Goal: Transaction & Acquisition: Purchase product/service

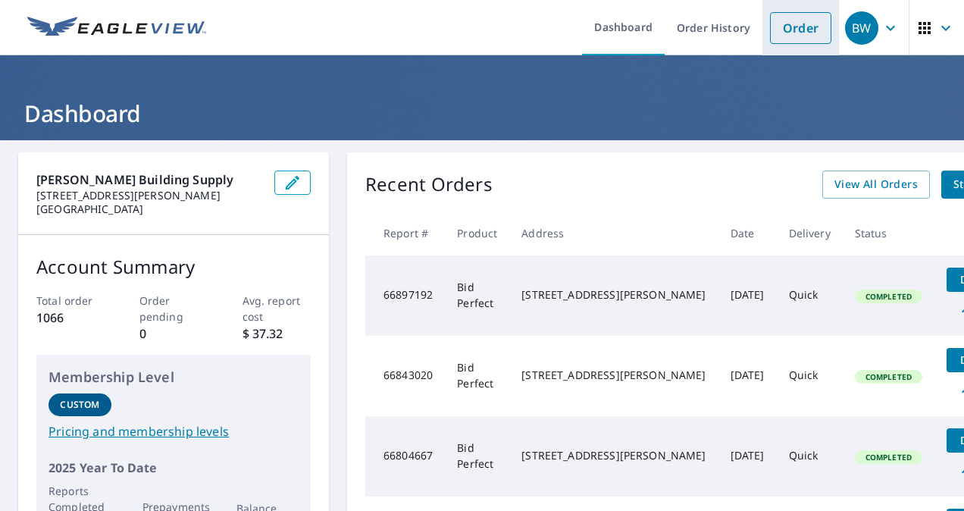
click at [772, 28] on link "Order" at bounding box center [800, 28] width 61 height 32
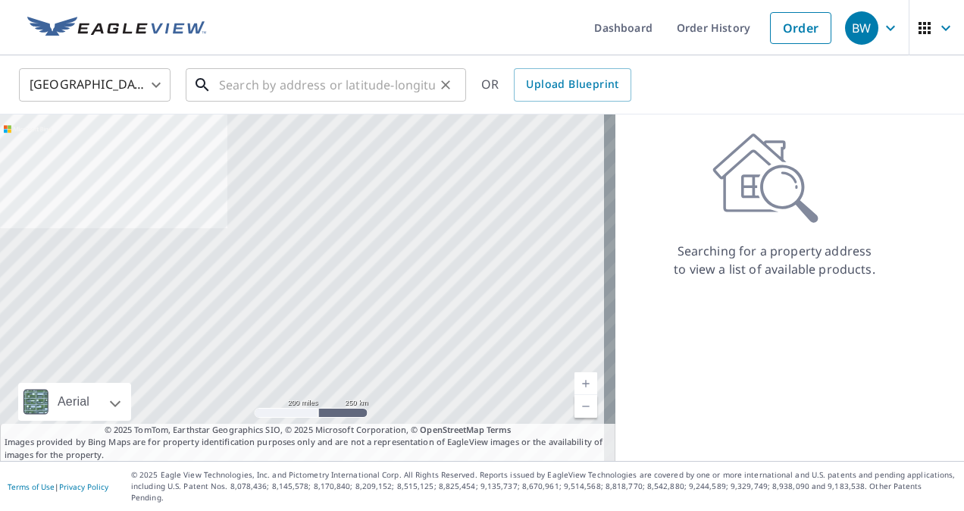
click at [269, 86] on input "text" at bounding box center [327, 85] width 216 height 42
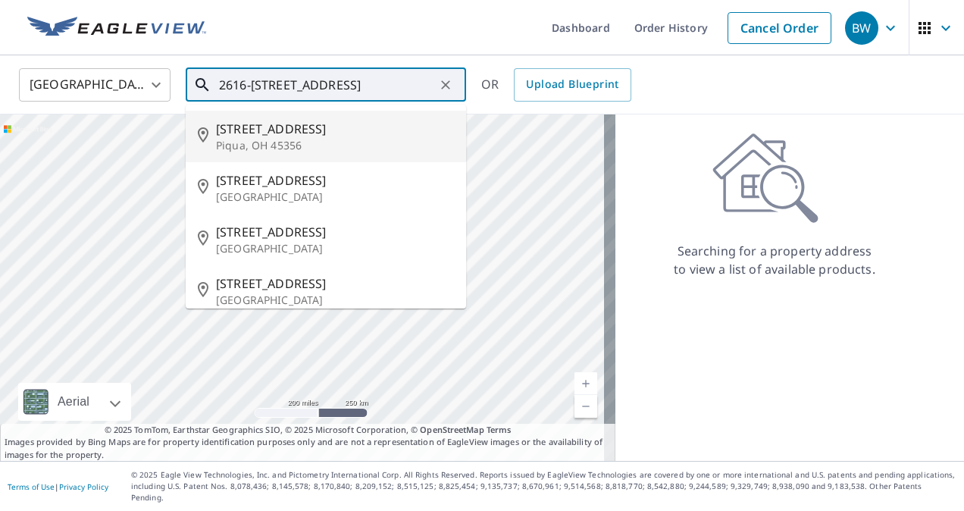
click at [306, 136] on span "[STREET_ADDRESS]" at bounding box center [335, 129] width 238 height 18
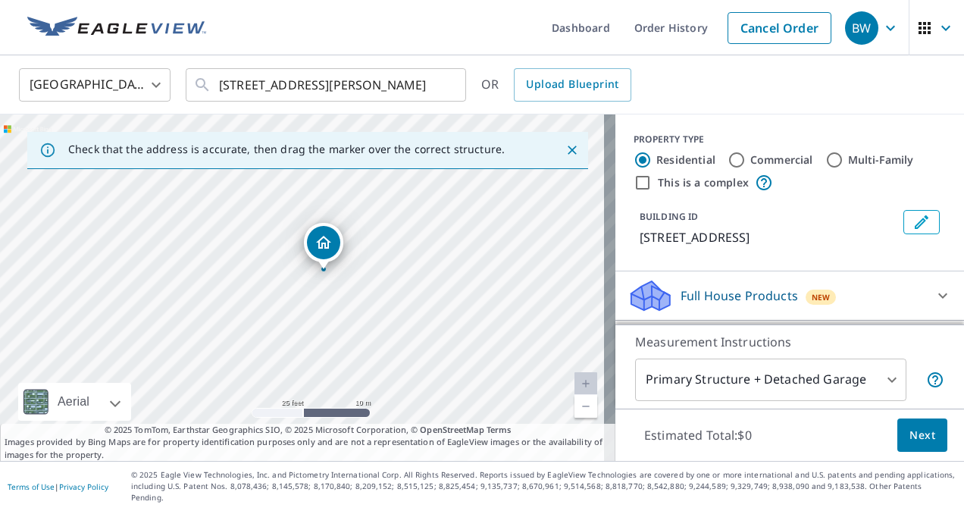
drag, startPoint x: 285, startPoint y: 206, endPoint x: 326, endPoint y: 243, distance: 54.8
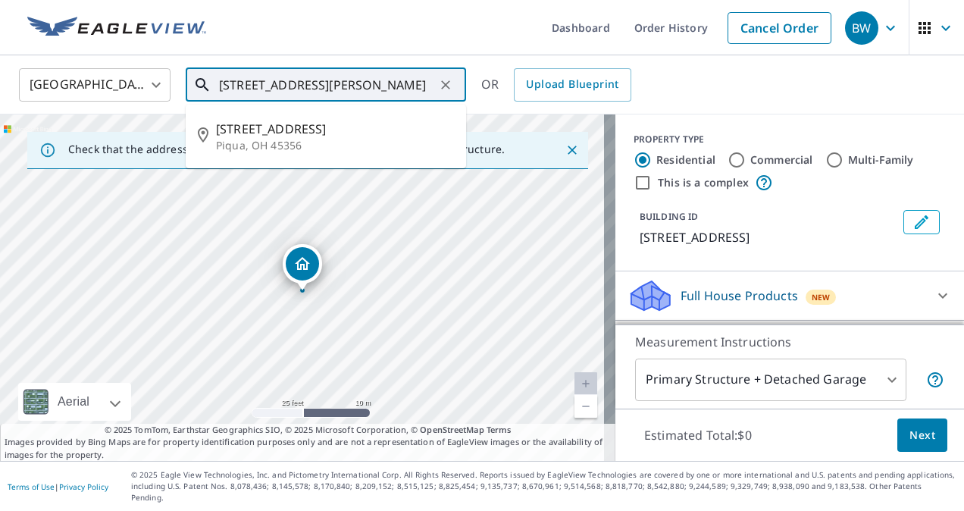
click at [247, 86] on input "[STREET_ADDRESS][PERSON_NAME]" at bounding box center [327, 85] width 216 height 42
type input "[STREET_ADDRESS][PERSON_NAME]"
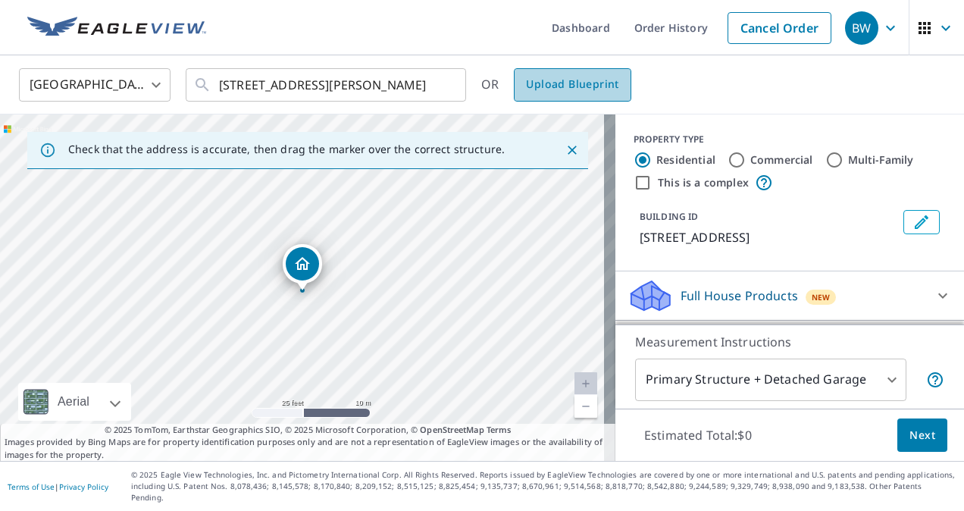
click at [572, 89] on span "Upload Blueprint" at bounding box center [572, 84] width 93 height 19
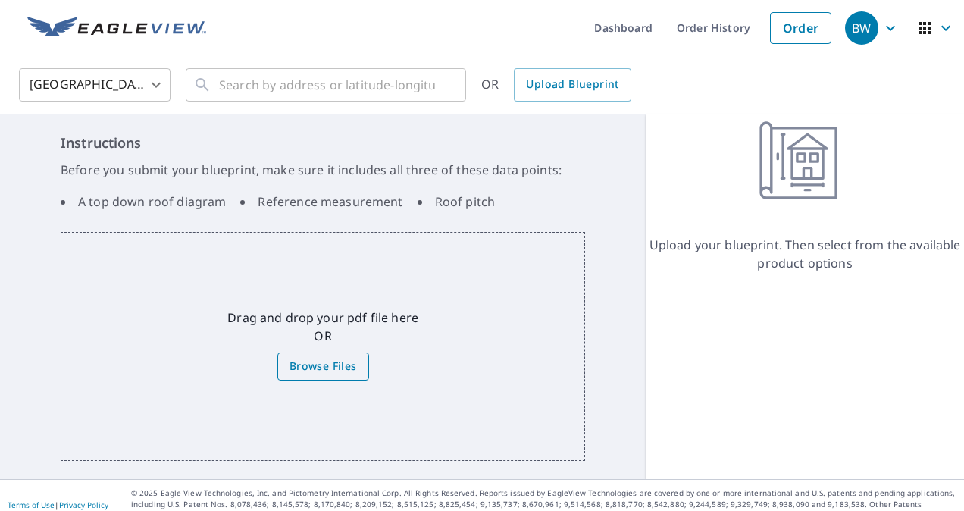
click at [326, 364] on span "Browse Files" at bounding box center [323, 366] width 67 height 19
click at [0, 0] on input "Browse Files" at bounding box center [0, 0] width 0 height 0
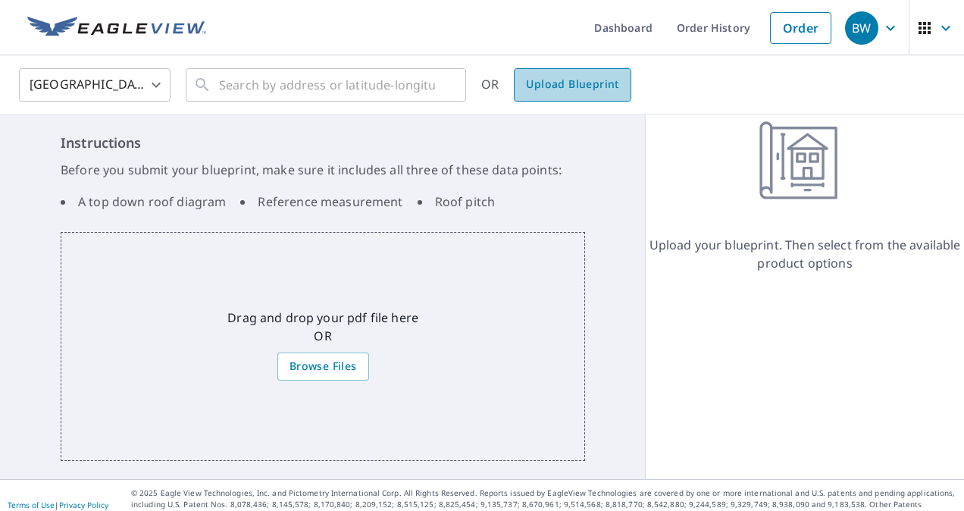
click at [570, 89] on span "Upload Blueprint" at bounding box center [572, 84] width 93 height 19
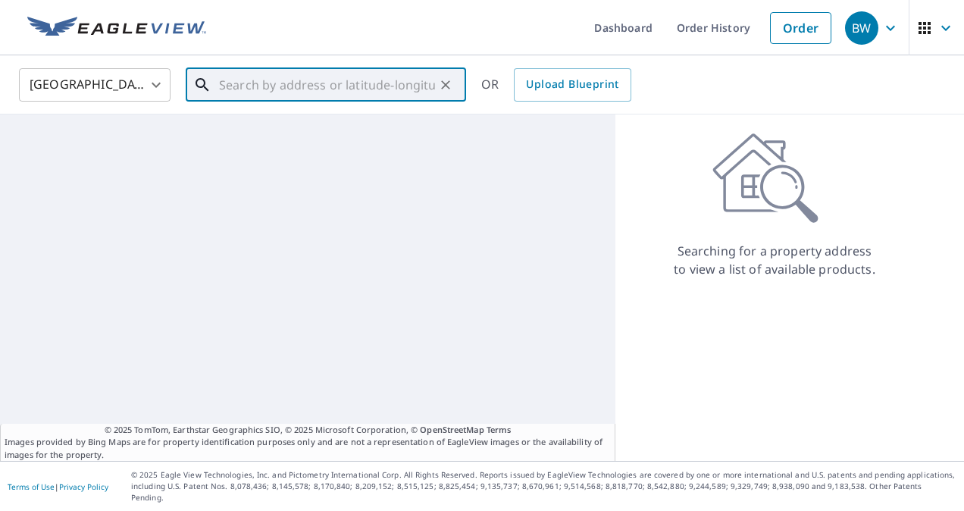
click at [302, 71] on input "text" at bounding box center [327, 85] width 216 height 42
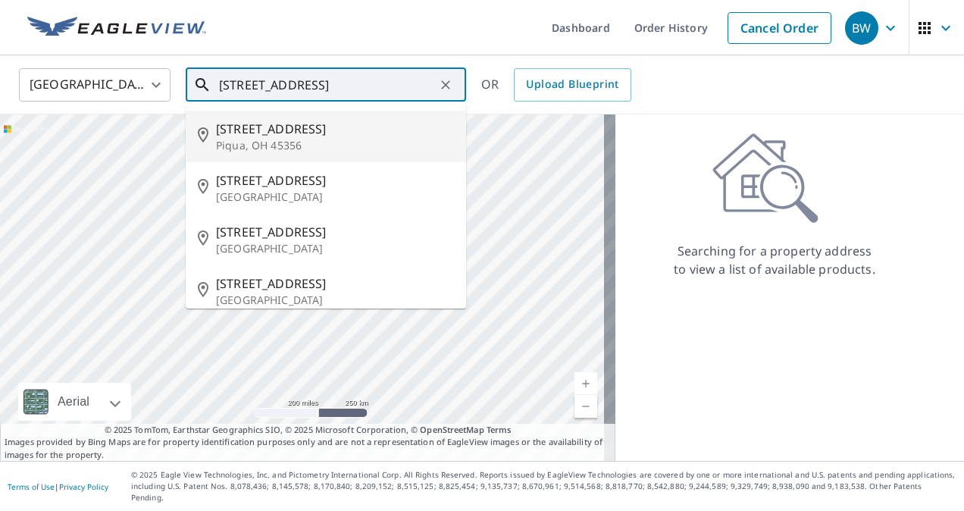
click at [292, 143] on p "Piqua, OH 45356" at bounding box center [335, 145] width 238 height 15
type input "[STREET_ADDRESS][PERSON_NAME]"
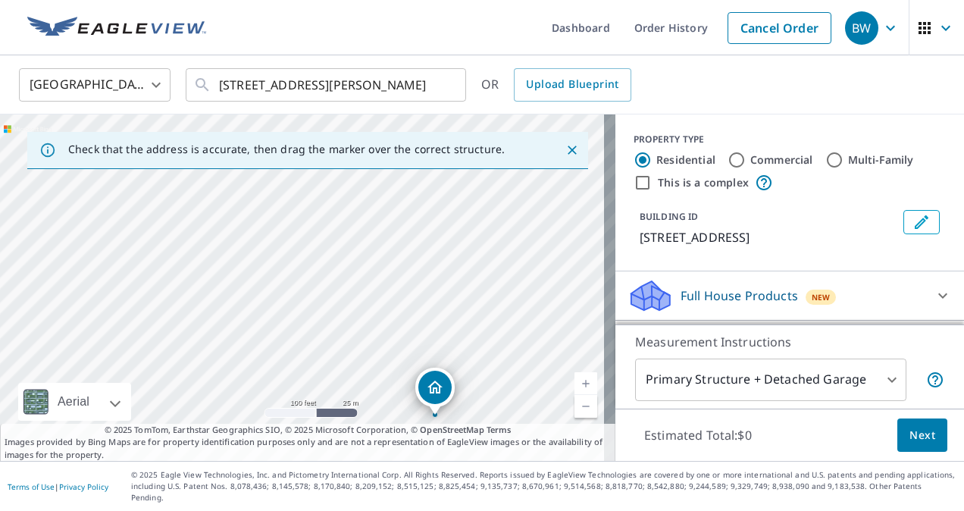
drag, startPoint x: 318, startPoint y: 241, endPoint x: 434, endPoint y: 431, distance: 221.8
click at [495, 459] on div "Check that the address is accurate, then drag the marker over the correct struc…" at bounding box center [308, 287] width 616 height 347
click at [287, 273] on div "[STREET_ADDRESS][PERSON_NAME]" at bounding box center [308, 287] width 616 height 347
drag, startPoint x: 82, startPoint y: 202, endPoint x: 343, endPoint y: 317, distance: 285.2
click at [342, 317] on div "[STREET_ADDRESS][PERSON_NAME]" at bounding box center [308, 287] width 616 height 347
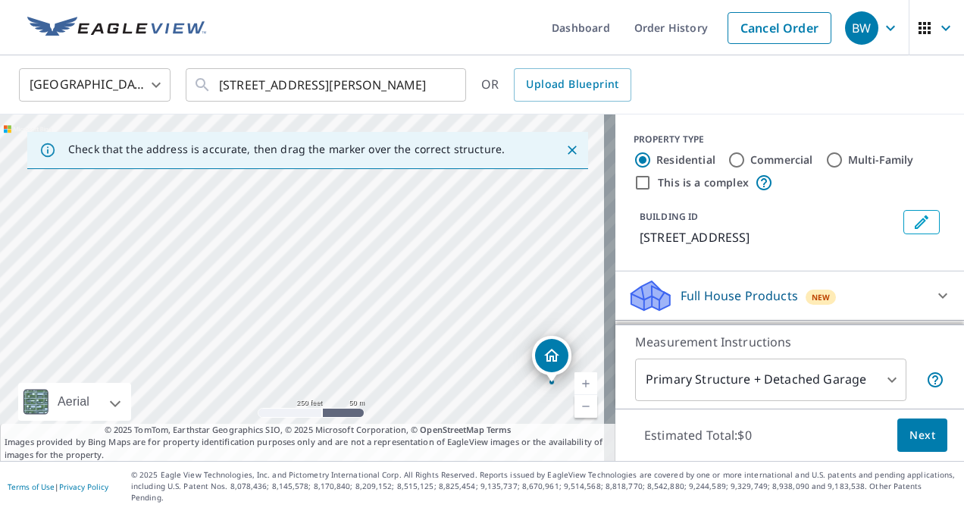
drag, startPoint x: 205, startPoint y: 204, endPoint x: 343, endPoint y: 259, distance: 148.7
click at [353, 259] on div "[STREET_ADDRESS][PERSON_NAME]" at bounding box center [308, 287] width 616 height 347
drag, startPoint x: 310, startPoint y: 332, endPoint x: 264, endPoint y: 268, distance: 79.3
click at [266, 268] on div "[STREET_ADDRESS][PERSON_NAME]" at bounding box center [308, 287] width 616 height 347
drag, startPoint x: 400, startPoint y: 227, endPoint x: 463, endPoint y: 406, distance: 189.7
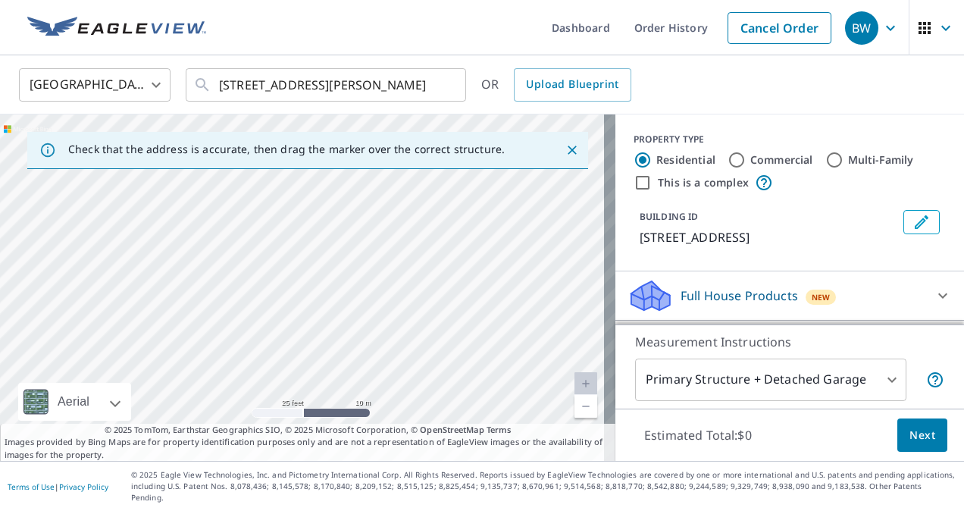
click at [463, 406] on div "[STREET_ADDRESS][PERSON_NAME]" at bounding box center [308, 287] width 616 height 347
drag, startPoint x: 378, startPoint y: 208, endPoint x: 449, endPoint y: 420, distance: 224.0
click at [449, 420] on div "[STREET_ADDRESS][PERSON_NAME]" at bounding box center [308, 287] width 616 height 347
drag, startPoint x: 431, startPoint y: 293, endPoint x: 430, endPoint y: 353, distance: 60.7
click at [432, 399] on div "[STREET_ADDRESS][PERSON_NAME]" at bounding box center [308, 287] width 616 height 347
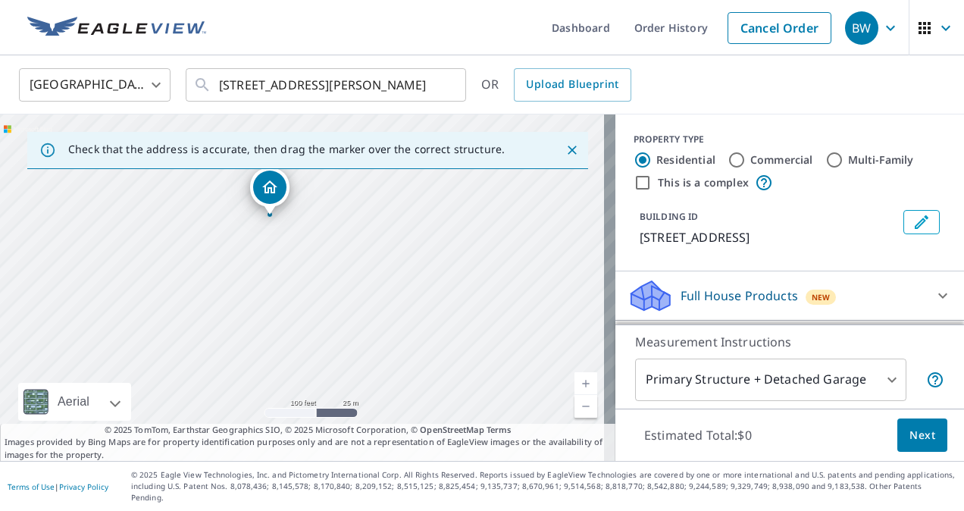
drag, startPoint x: 505, startPoint y: 372, endPoint x: 353, endPoint y: 303, distance: 166.3
click at [353, 303] on div "[STREET_ADDRESS][PERSON_NAME]" at bounding box center [308, 287] width 616 height 347
drag, startPoint x: 472, startPoint y: 291, endPoint x: 262, endPoint y: 214, distance: 224.5
click at [279, 212] on div "[STREET_ADDRESS][PERSON_NAME]" at bounding box center [308, 287] width 616 height 347
drag, startPoint x: 394, startPoint y: 396, endPoint x: 331, endPoint y: 269, distance: 141.7
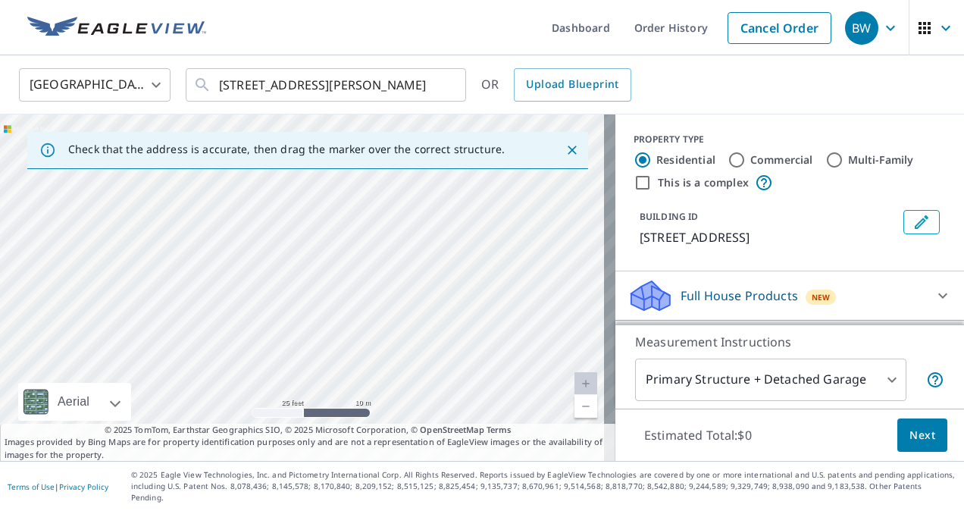
click at [331, 269] on div "[STREET_ADDRESS][PERSON_NAME]" at bounding box center [308, 287] width 616 height 347
drag, startPoint x: 408, startPoint y: 394, endPoint x: 325, endPoint y: 217, distance: 196.1
click at [332, 227] on div "[STREET_ADDRESS][PERSON_NAME]" at bounding box center [308, 287] width 616 height 347
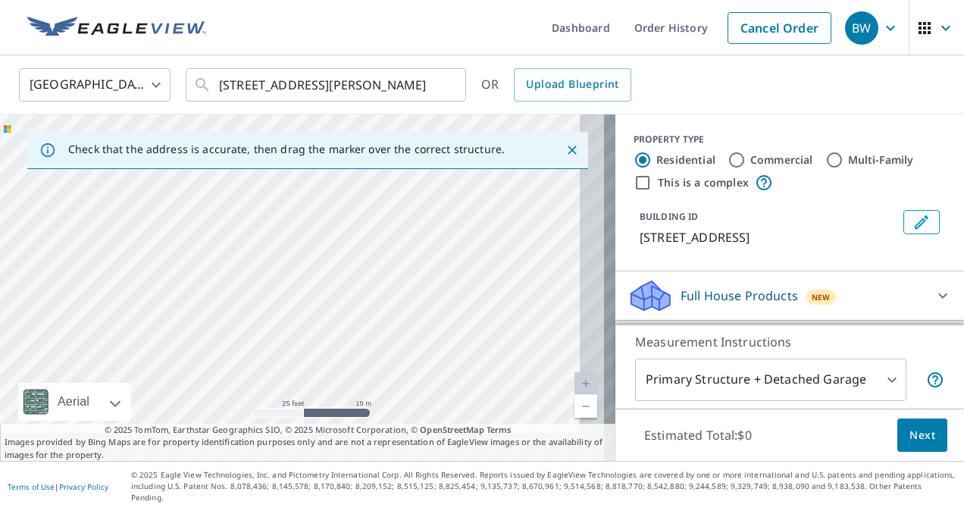
drag, startPoint x: 388, startPoint y: 363, endPoint x: 332, endPoint y: 269, distance: 109.5
click at [337, 274] on div "[STREET_ADDRESS][PERSON_NAME]" at bounding box center [308, 287] width 616 height 347
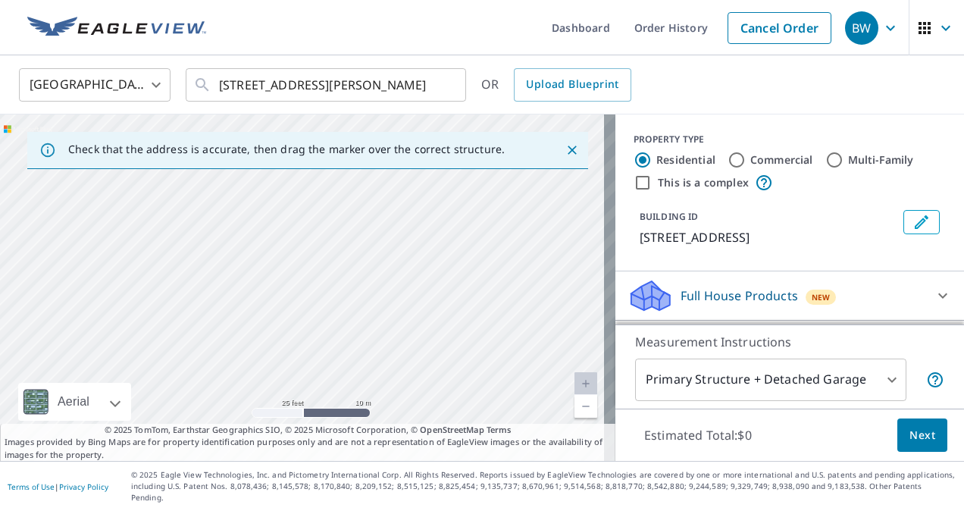
drag, startPoint x: 331, startPoint y: 327, endPoint x: 330, endPoint y: 282, distance: 44.8
click at [330, 283] on div "[STREET_ADDRESS][PERSON_NAME]" at bounding box center [308, 287] width 616 height 347
drag, startPoint x: 448, startPoint y: 242, endPoint x: 432, endPoint y: 309, distance: 69.3
click at [434, 309] on div "[STREET_ADDRESS][PERSON_NAME]" at bounding box center [308, 287] width 616 height 347
drag, startPoint x: 510, startPoint y: 256, endPoint x: 221, endPoint y: 287, distance: 289.8
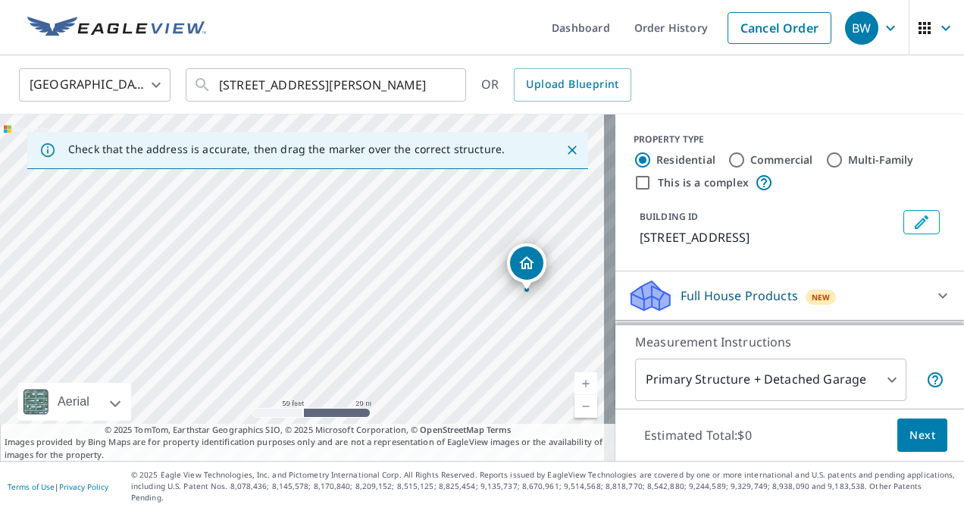
click at [231, 287] on div "[STREET_ADDRESS][PERSON_NAME]" at bounding box center [308, 287] width 616 height 347
drag, startPoint x: 485, startPoint y: 290, endPoint x: 210, endPoint y: 247, distance: 278.6
click at [210, 247] on div "[STREET_ADDRESS][PERSON_NAME]" at bounding box center [308, 287] width 616 height 347
drag, startPoint x: 375, startPoint y: 396, endPoint x: 350, endPoint y: 255, distance: 143.4
click at [350, 255] on div "[STREET_ADDRESS][PERSON_NAME]" at bounding box center [308, 287] width 616 height 347
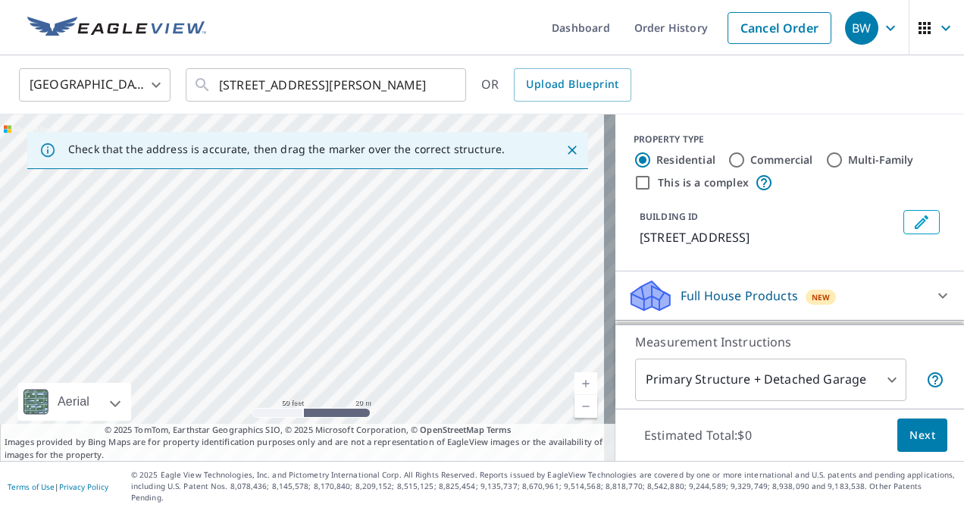
drag, startPoint x: 253, startPoint y: 232, endPoint x: 290, endPoint y: 334, distance: 108.9
click at [293, 340] on div "[STREET_ADDRESS][PERSON_NAME]" at bounding box center [308, 287] width 616 height 347
drag, startPoint x: 259, startPoint y: 231, endPoint x: 302, endPoint y: 378, distance: 153.3
click at [302, 378] on div "[STREET_ADDRESS][PERSON_NAME]" at bounding box center [308, 287] width 616 height 347
drag, startPoint x: 378, startPoint y: 252, endPoint x: 440, endPoint y: 448, distance: 205.3
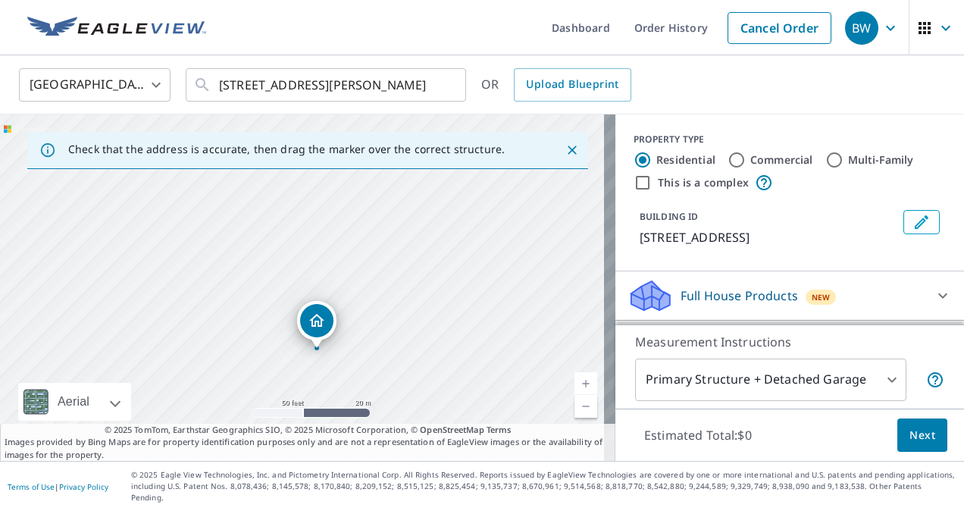
click at [440, 448] on div "Check that the address is accurate, then drag the marker over the correct struc…" at bounding box center [308, 287] width 616 height 347
drag, startPoint x: 429, startPoint y: 403, endPoint x: 372, endPoint y: 247, distance: 166.2
click at [385, 272] on div "[STREET_ADDRESS][PERSON_NAME]" at bounding box center [308, 287] width 616 height 347
drag, startPoint x: 397, startPoint y: 373, endPoint x: 376, endPoint y: 187, distance: 187.0
click at [382, 201] on div "[STREET_ADDRESS][PERSON_NAME]" at bounding box center [308, 287] width 616 height 347
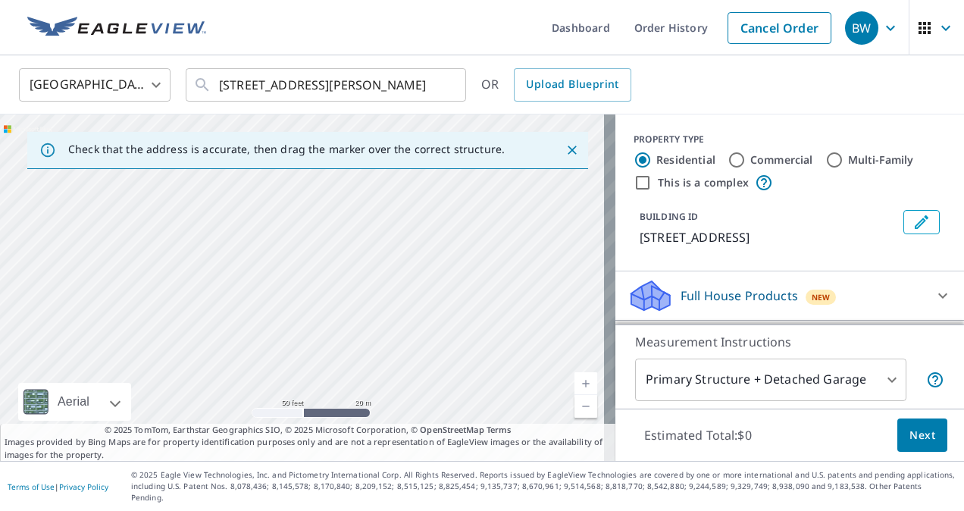
drag, startPoint x: 427, startPoint y: 359, endPoint x: 331, endPoint y: 165, distance: 216.7
click at [372, 179] on div "[STREET_ADDRESS][PERSON_NAME]" at bounding box center [308, 287] width 616 height 347
drag, startPoint x: 417, startPoint y: 359, endPoint x: 352, endPoint y: 227, distance: 147.2
click at [372, 250] on div "[STREET_ADDRESS][PERSON_NAME]" at bounding box center [308, 287] width 616 height 347
drag, startPoint x: 361, startPoint y: 372, endPoint x: 331, endPoint y: 237, distance: 139.1
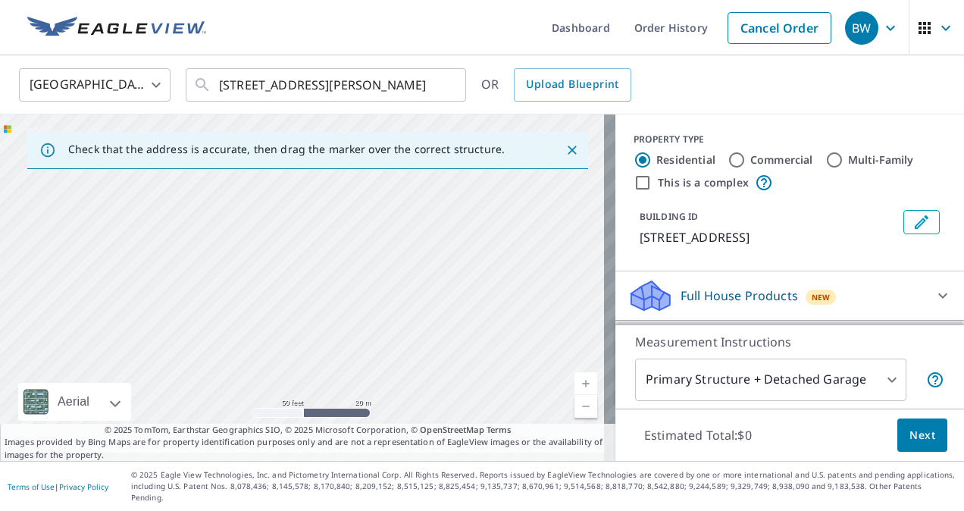
click at [334, 240] on div "[STREET_ADDRESS][PERSON_NAME]" at bounding box center [308, 287] width 616 height 347
drag, startPoint x: 365, startPoint y: 372, endPoint x: 334, endPoint y: 246, distance: 130.4
click at [337, 249] on div "[STREET_ADDRESS][PERSON_NAME]" at bounding box center [308, 287] width 616 height 347
drag, startPoint x: 353, startPoint y: 214, endPoint x: 458, endPoint y: 414, distance: 225.9
click at [455, 400] on div "[STREET_ADDRESS][PERSON_NAME]" at bounding box center [308, 287] width 616 height 347
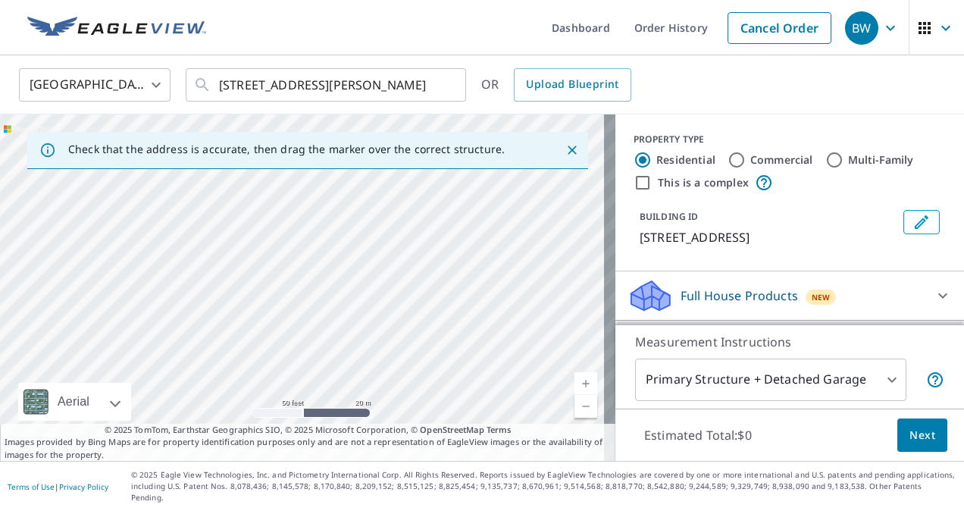
drag, startPoint x: 365, startPoint y: 242, endPoint x: 471, endPoint y: 493, distance: 272.5
click at [471, 493] on div "Dashboard Order History Cancel Order BW [GEOGRAPHIC_DATA] [GEOGRAPHIC_DATA] ​ […" at bounding box center [482, 255] width 964 height 511
click at [432, 343] on div "[STREET_ADDRESS][PERSON_NAME]" at bounding box center [308, 287] width 616 height 347
drag, startPoint x: 397, startPoint y: 274, endPoint x: 540, endPoint y: 550, distance: 310.0
click at [540, 510] on html "BW BW Dashboard Order History Cancel Order BW [GEOGRAPHIC_DATA] [GEOGRAPHIC_DAT…" at bounding box center [482, 255] width 964 height 511
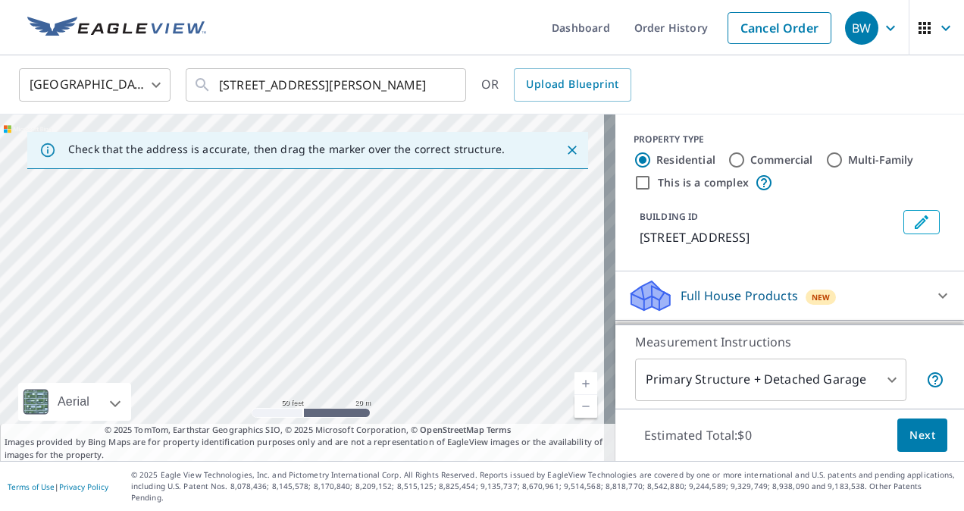
click at [481, 354] on div "[STREET_ADDRESS][PERSON_NAME]" at bounding box center [308, 287] width 616 height 347
drag, startPoint x: 481, startPoint y: 354, endPoint x: 476, endPoint y: 365, distance: 11.5
click at [481, 355] on div "[STREET_ADDRESS][PERSON_NAME]" at bounding box center [308, 287] width 616 height 347
drag, startPoint x: 546, startPoint y: 207, endPoint x: 604, endPoint y: 387, distance: 189.4
click at [608, 379] on div "Check that the address is accurate, then drag the marker over the correct struc…" at bounding box center [482, 287] width 964 height 347
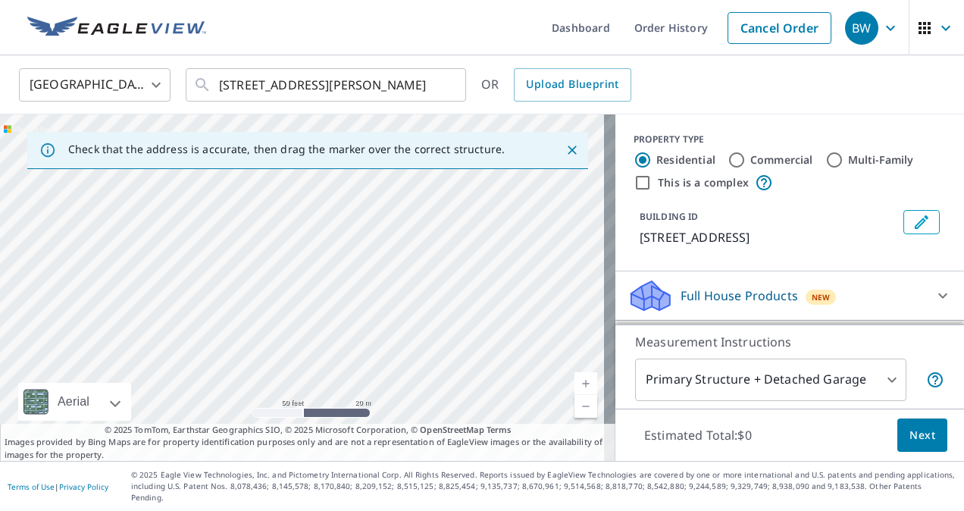
click at [49, 438] on p "© 2025 TomTom, Earthstar Geographics SIO, © 2025 Microsoft Corporation, © OpenS…" at bounding box center [308, 443] width 616 height 38
drag, startPoint x: 70, startPoint y: 352, endPoint x: 107, endPoint y: 476, distance: 129.8
click at [106, 478] on div "Dashboard Order History Cancel Order BW [GEOGRAPHIC_DATA] [GEOGRAPHIC_DATA] ​ […" at bounding box center [482, 255] width 964 height 511
click at [227, 425] on div "[STREET_ADDRESS][PERSON_NAME]" at bounding box center [308, 287] width 616 height 347
click at [91, 318] on div "[STREET_ADDRESS][PERSON_NAME]" at bounding box center [308, 287] width 616 height 347
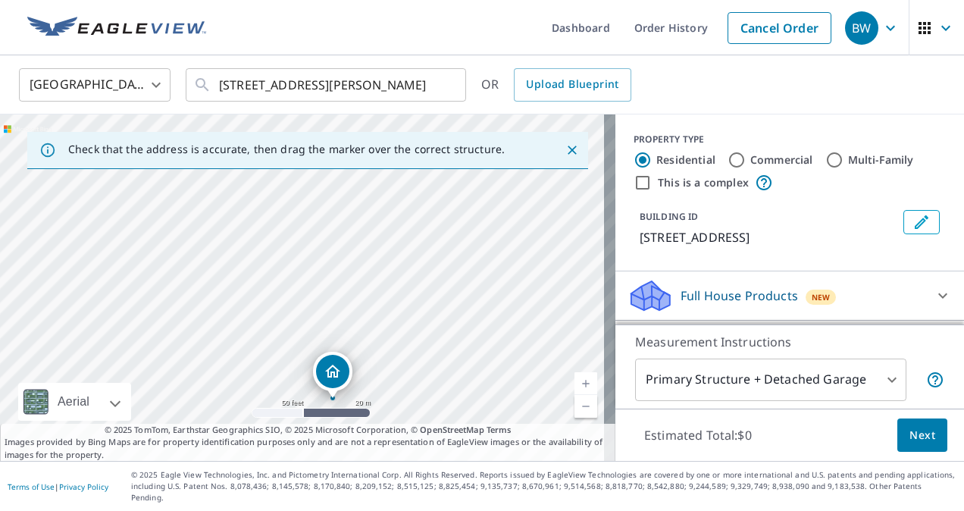
drag, startPoint x: 306, startPoint y: 268, endPoint x: 337, endPoint y: 376, distance: 111.9
drag, startPoint x: 318, startPoint y: 321, endPoint x: 296, endPoint y: 251, distance: 73.4
click at [308, 268] on div "[STREET_ADDRESS][PERSON_NAME]" at bounding box center [308, 287] width 616 height 347
drag, startPoint x: 293, startPoint y: 171, endPoint x: 312, endPoint y: 270, distance: 100.4
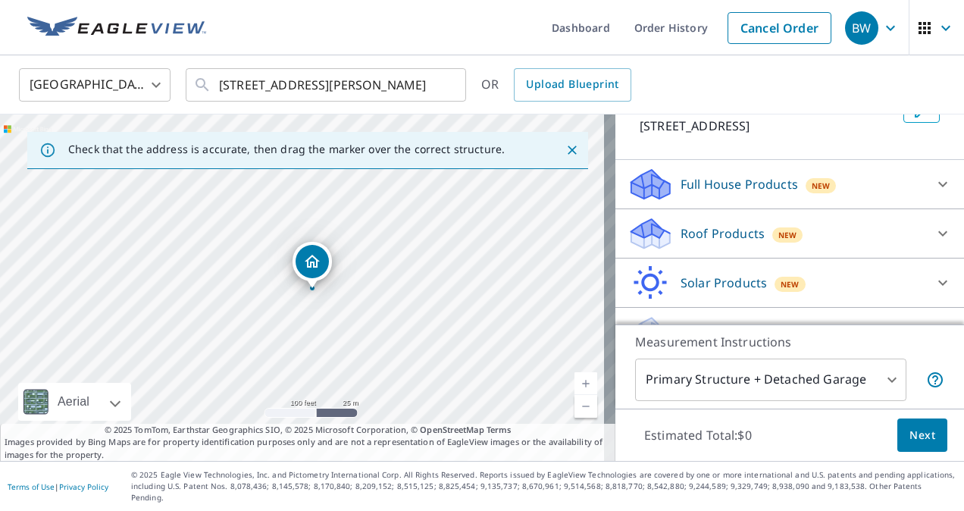
scroll to position [130, 0]
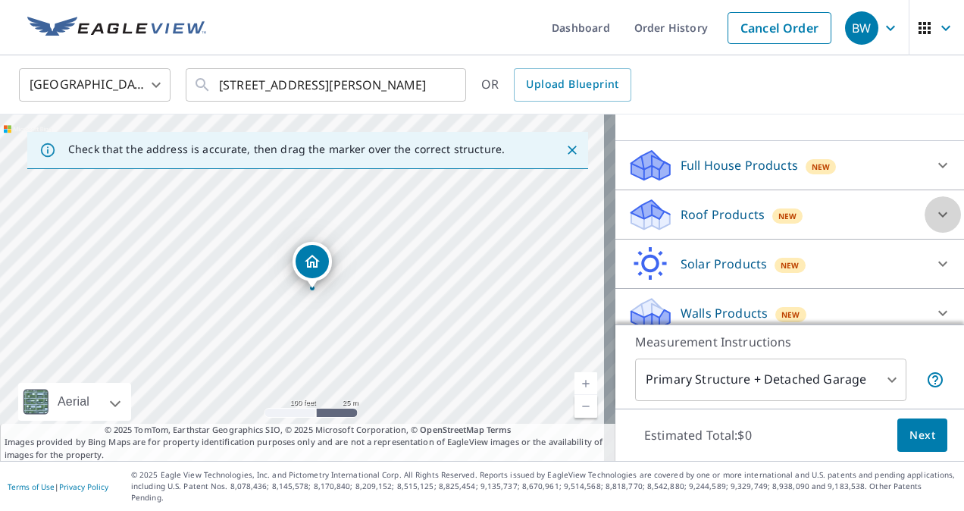
click at [939, 213] on icon at bounding box center [943, 214] width 9 height 5
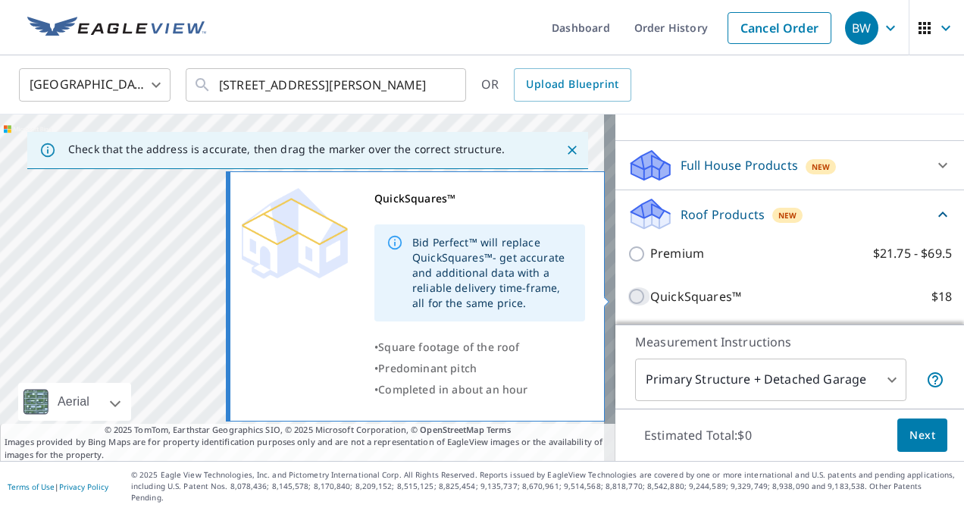
click at [628, 299] on input "QuickSquares™ $18" at bounding box center [639, 296] width 23 height 18
checkbox input "true"
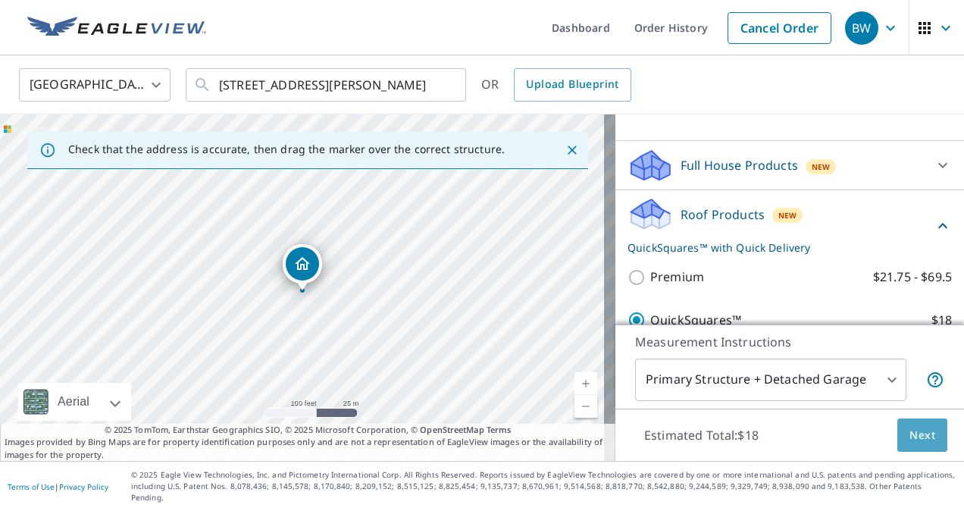
click at [910, 445] on span "Next" at bounding box center [923, 435] width 26 height 19
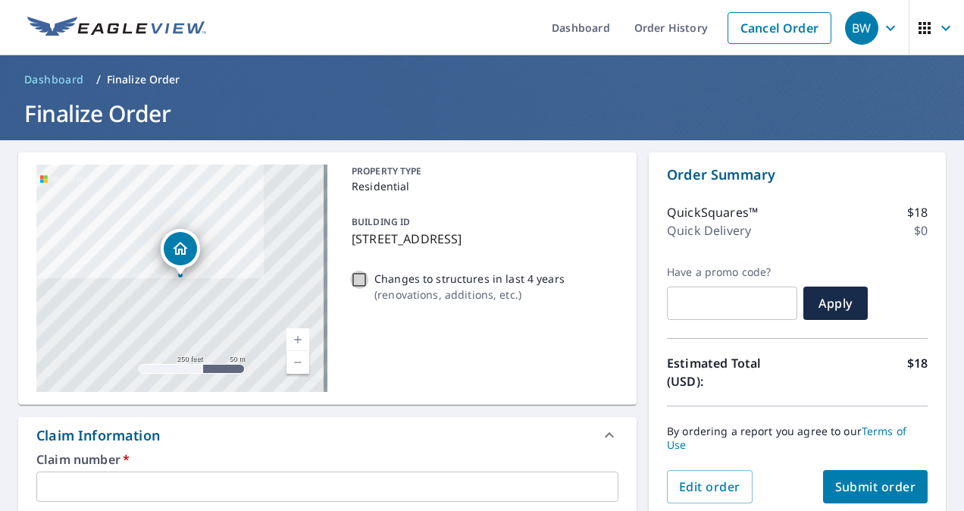
click at [355, 280] on input "Changes to structures in last 4 years ( renovations, additions, etc. )" at bounding box center [359, 280] width 18 height 18
checkbox input "true"
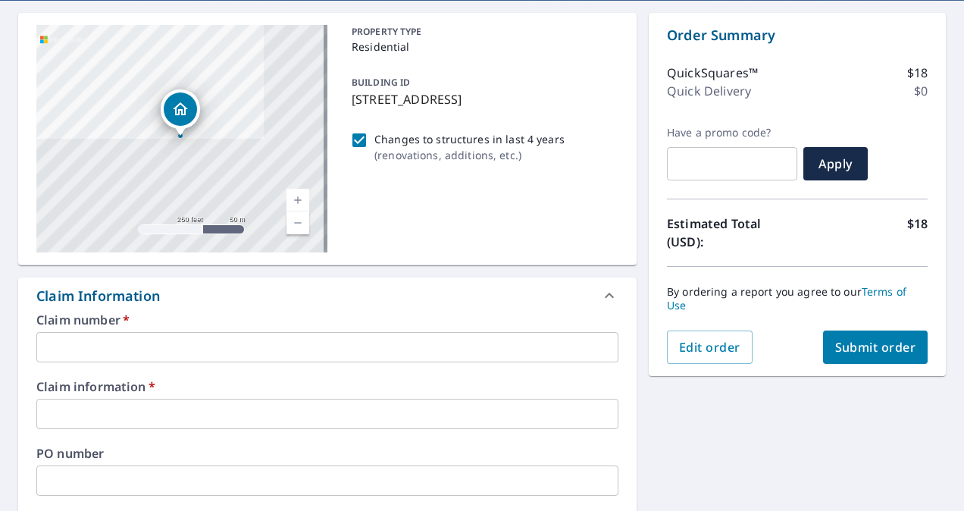
scroll to position [227, 0]
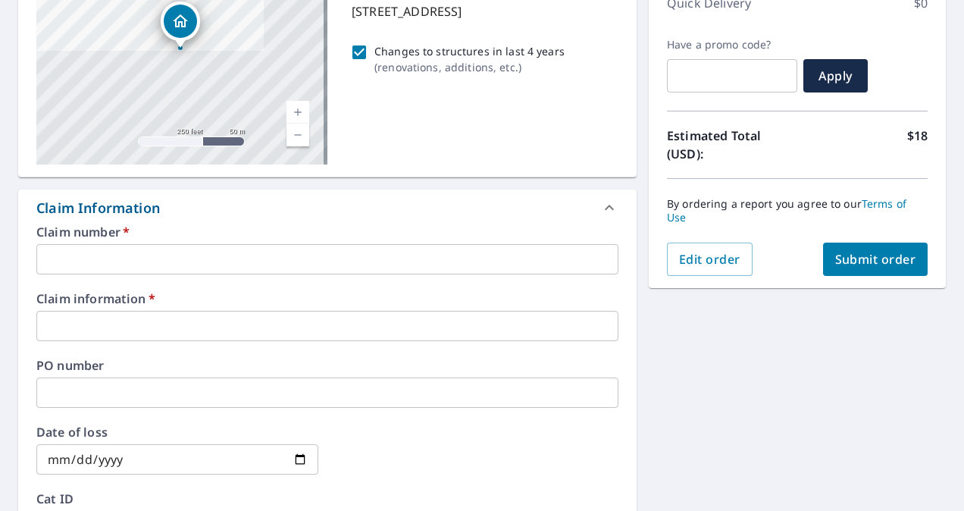
click at [88, 259] on input "text" at bounding box center [327, 259] width 582 height 30
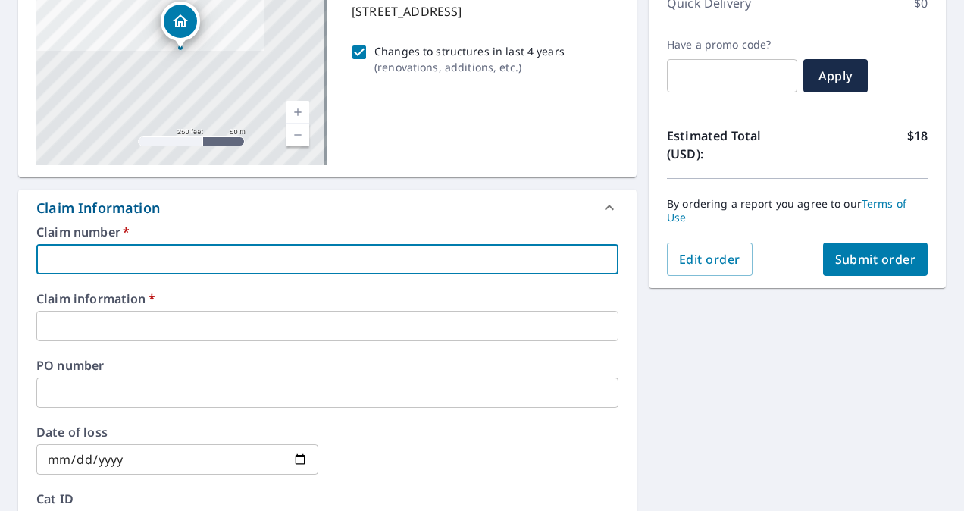
type input "7"
checkbox input "true"
type input "79"
checkbox input "true"
type input "793"
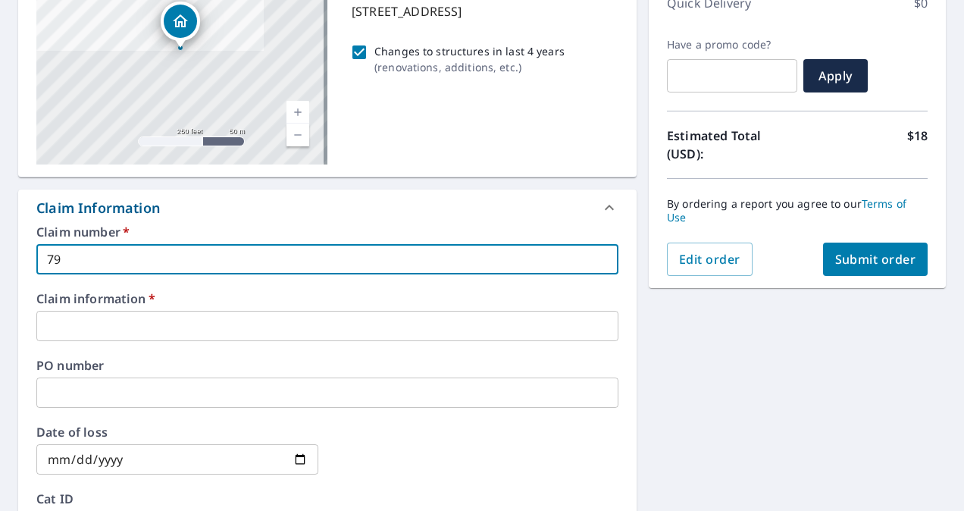
checkbox input "true"
type input "7938"
checkbox input "true"
type input "79386"
checkbox input "true"
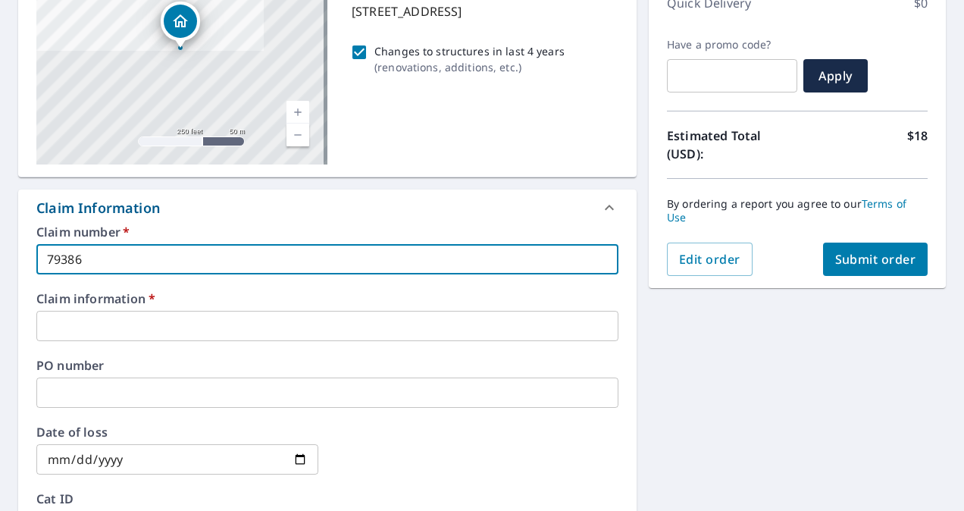
type input "793863"
checkbox input "true"
type input "7938634"
checkbox input "true"
type input "7938634"
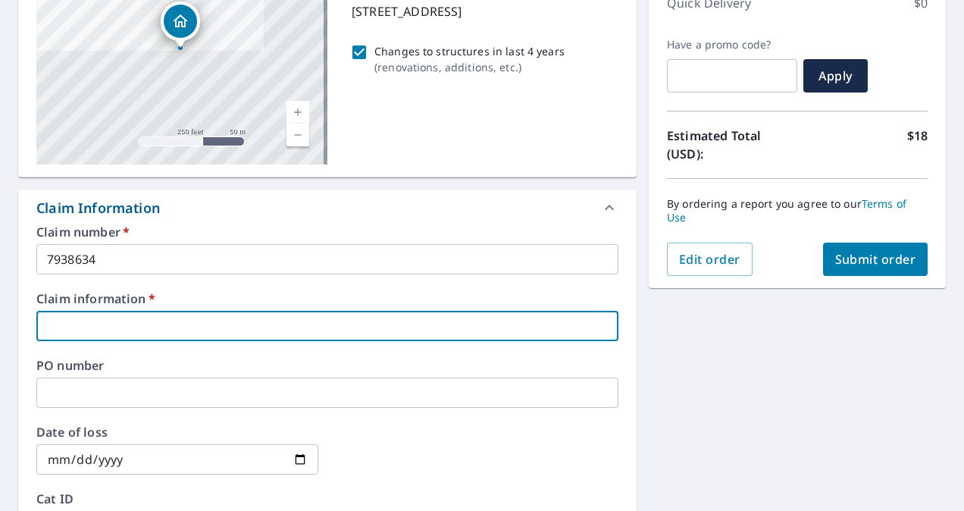
type input "r"
checkbox input "true"
type input "ri"
checkbox input "true"
type input "[PERSON_NAME]"
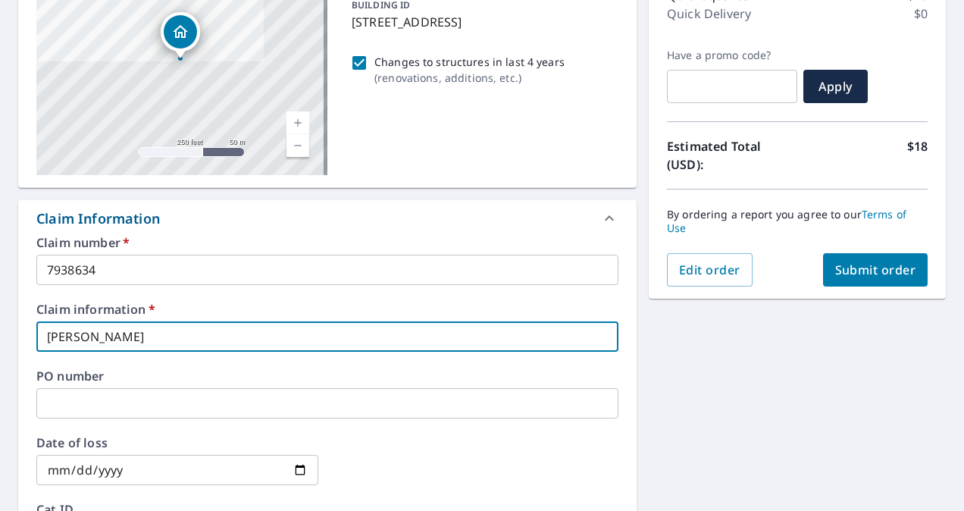
scroll to position [190, 0]
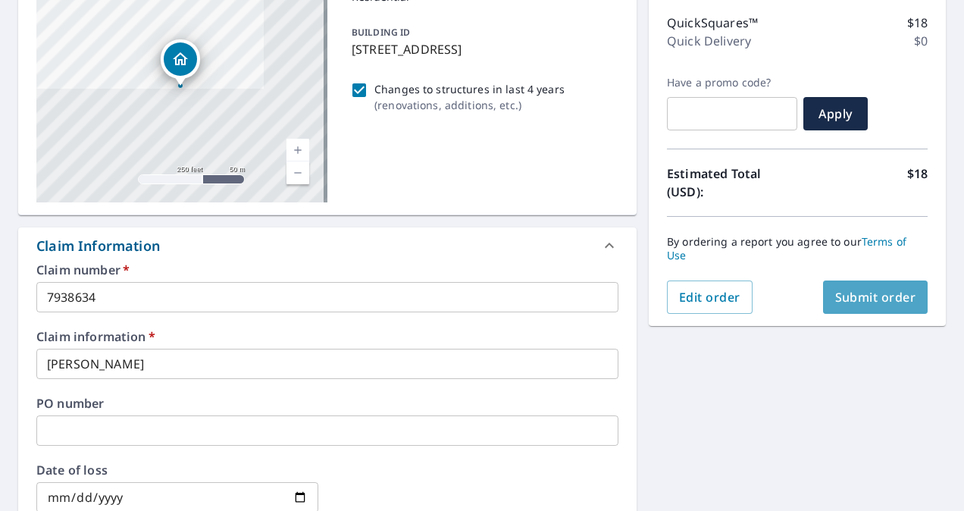
click at [861, 293] on span "Submit order" at bounding box center [876, 297] width 81 height 17
checkbox input "true"
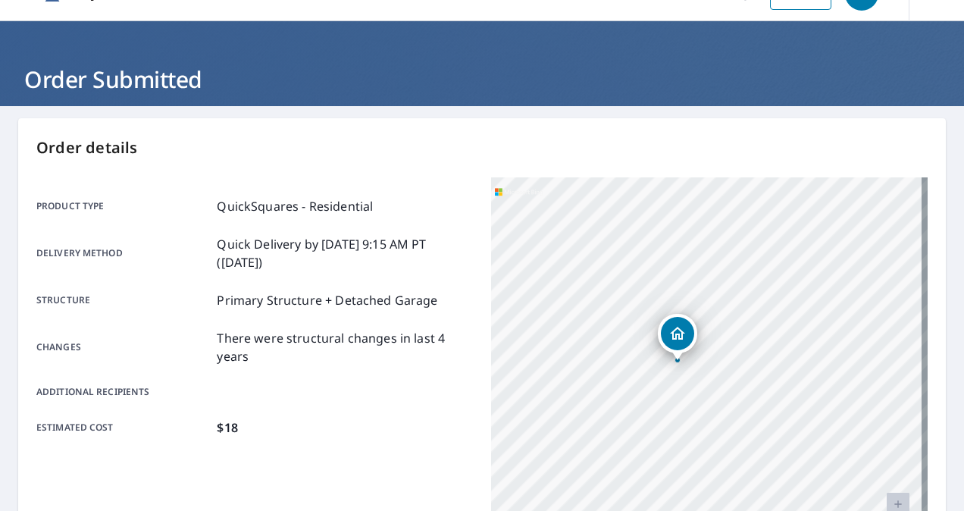
scroll to position [1, 0]
